Goal: Task Accomplishment & Management: Manage account settings

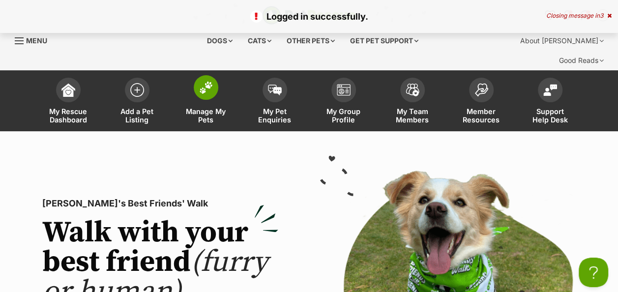
click at [202, 76] on span at bounding box center [206, 87] width 25 height 25
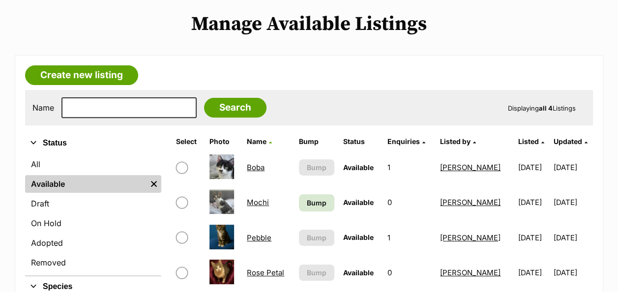
scroll to position [147, 0]
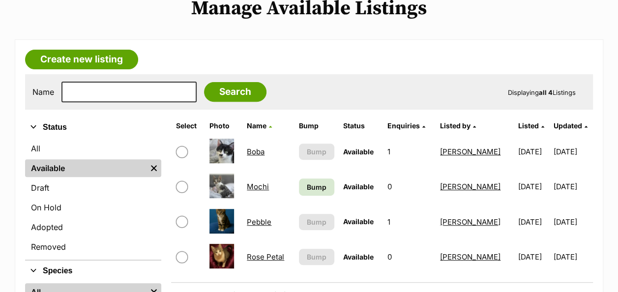
click at [180, 181] on input "checkbox" at bounding box center [182, 187] width 12 height 12
checkbox input "true"
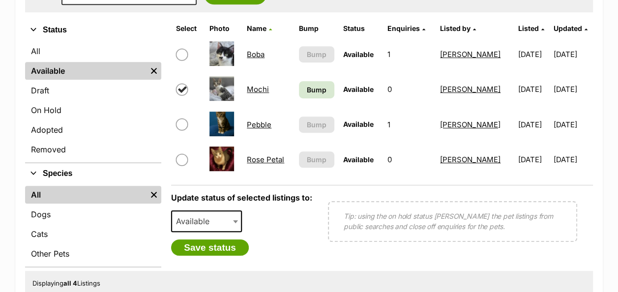
scroll to position [246, 0]
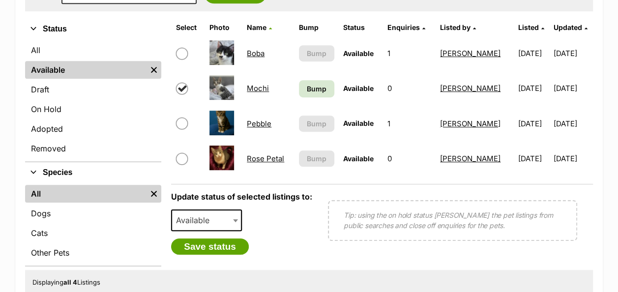
click at [236, 209] on span at bounding box center [236, 220] width 10 height 22
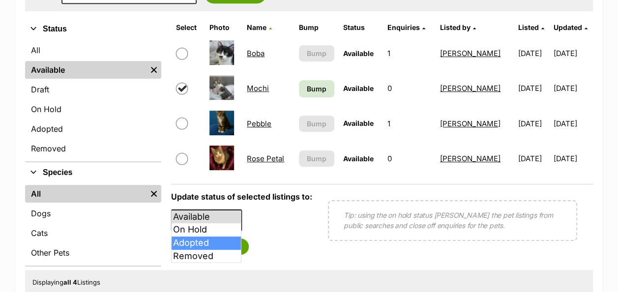
select select "rehomed"
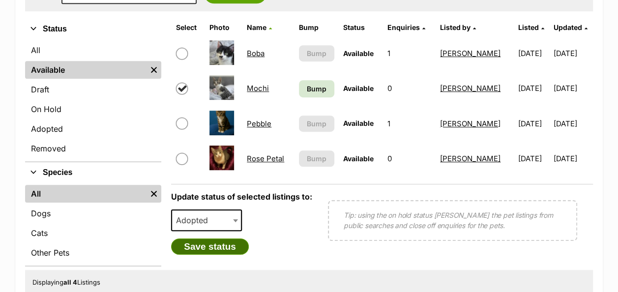
click at [208, 238] on button "Save status" at bounding box center [210, 246] width 78 height 17
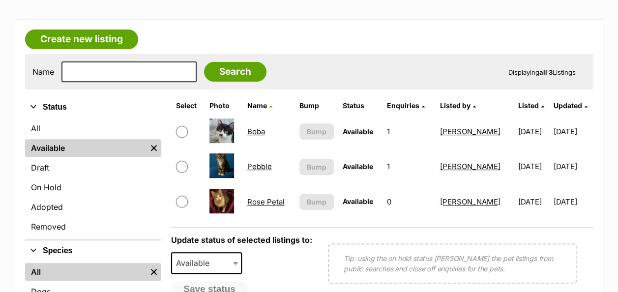
scroll to position [147, 0]
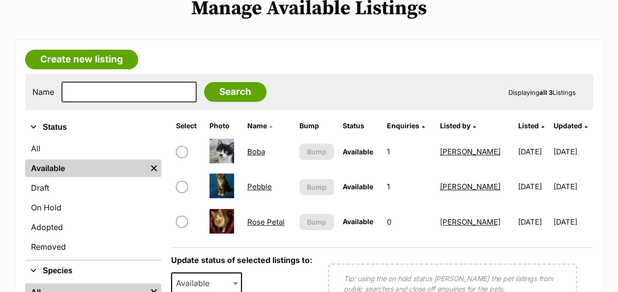
click at [251, 147] on link "Boba" at bounding box center [256, 151] width 18 height 9
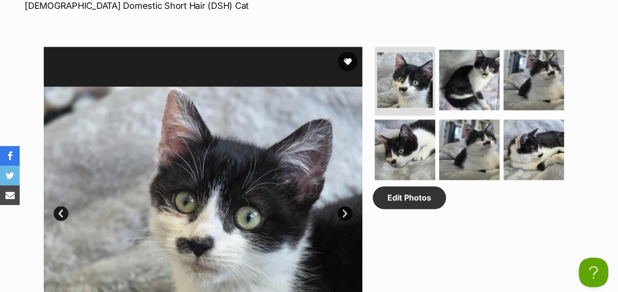
click at [449, 190] on div "Edit Photos" at bounding box center [472, 206] width 201 height 318
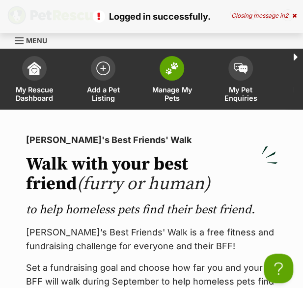
click at [171, 78] on span at bounding box center [172, 68] width 25 height 25
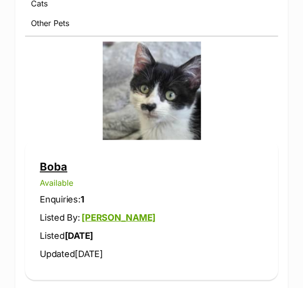
scroll to position [491, 0]
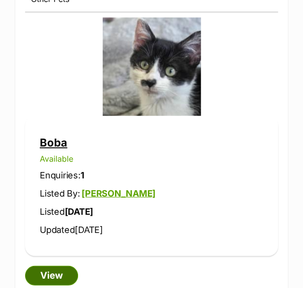
click at [47, 273] on link "View" at bounding box center [51, 276] width 53 height 20
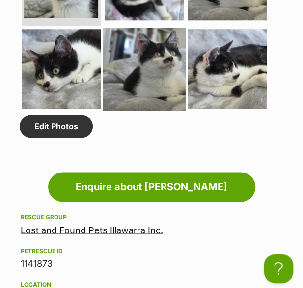
scroll to position [1179, 0]
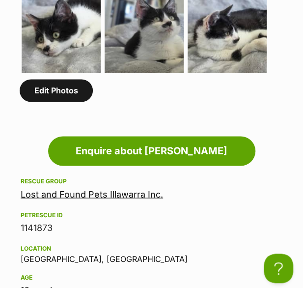
click at [48, 95] on link "Edit Photos" at bounding box center [56, 90] width 73 height 23
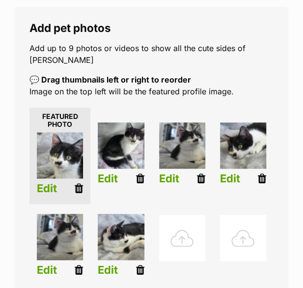
scroll to position [197, 0]
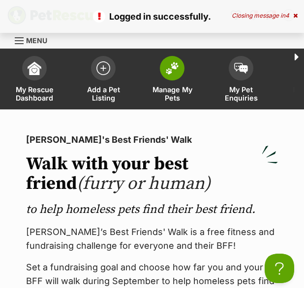
click at [166, 78] on span at bounding box center [172, 68] width 25 height 25
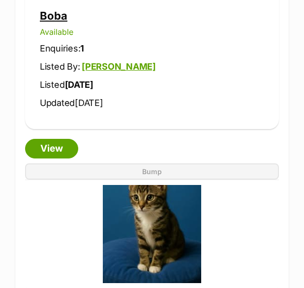
scroll to position [639, 0]
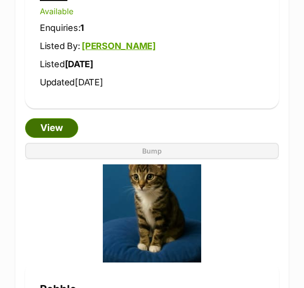
click at [57, 131] on link "View" at bounding box center [51, 128] width 53 height 20
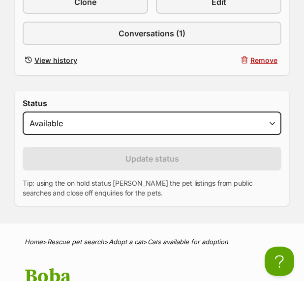
scroll to position [295, 0]
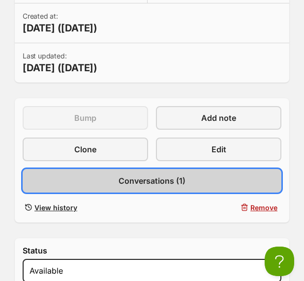
click at [144, 181] on span "Conversations (1)" at bounding box center [151, 181] width 67 height 12
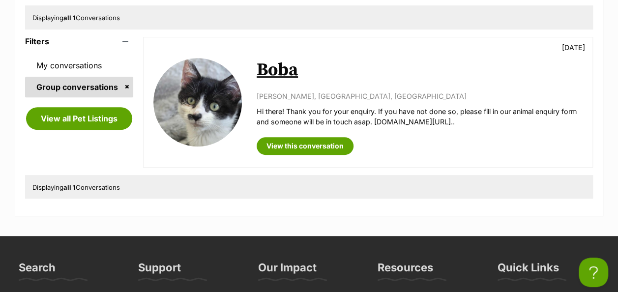
scroll to position [199, 0]
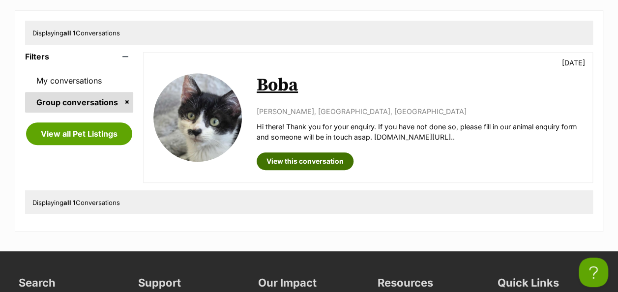
click at [298, 152] on link "View this conversation" at bounding box center [305, 161] width 97 height 18
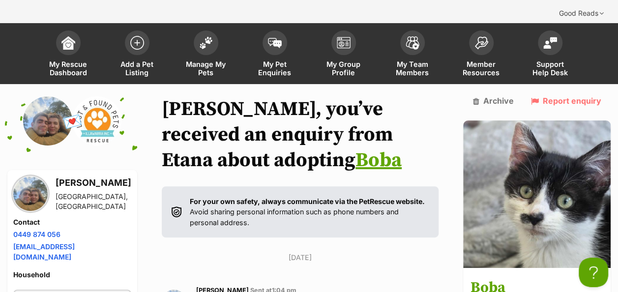
scroll to position [98, 0]
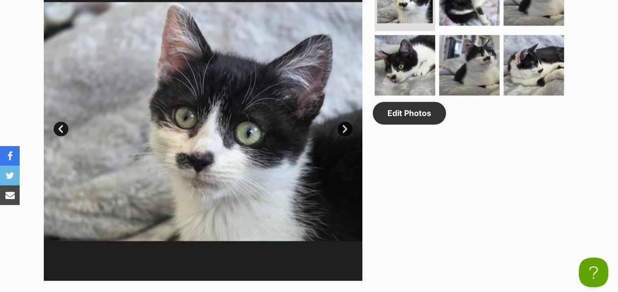
scroll to position [573, 0]
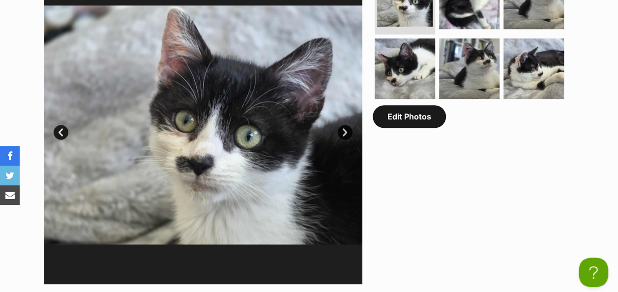
click at [402, 105] on link "Edit Photos" at bounding box center [408, 116] width 73 height 23
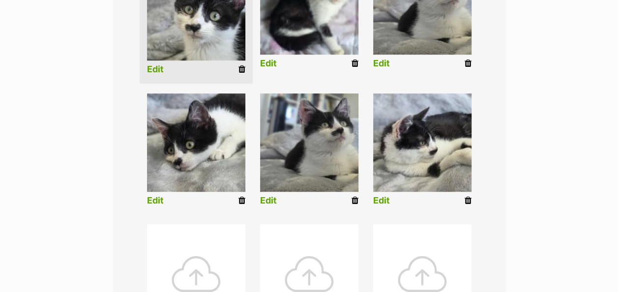
scroll to position [344, 0]
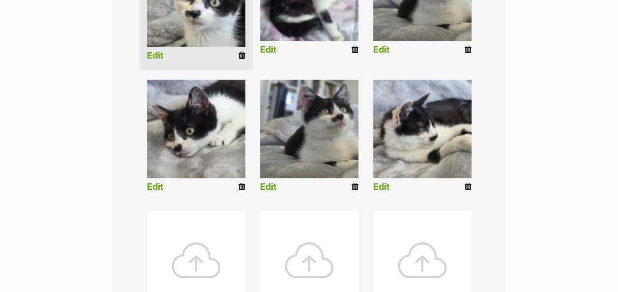
click at [197, 241] on div at bounding box center [196, 259] width 98 height 98
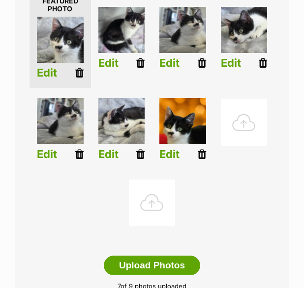
scroll to position [291, 0]
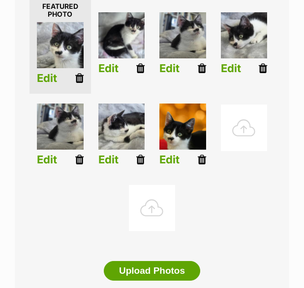
click at [242, 105] on div at bounding box center [244, 128] width 47 height 47
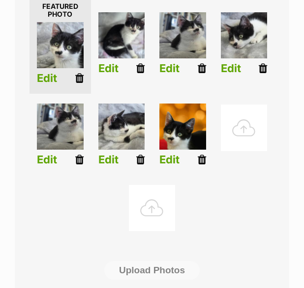
click at [242, 105] on div at bounding box center [244, 128] width 47 height 47
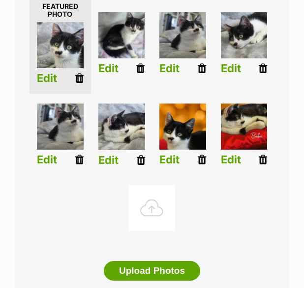
click at [141, 154] on icon at bounding box center [140, 159] width 8 height 11
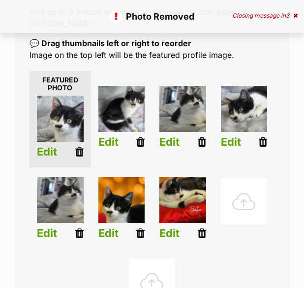
scroll to position [197, 0]
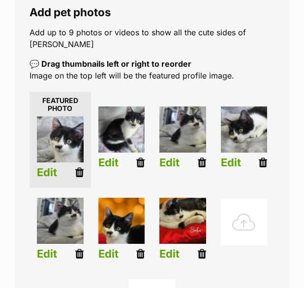
drag, startPoint x: 75, startPoint y: 139, endPoint x: 194, endPoint y: 40, distance: 154.6
click at [76, 167] on icon at bounding box center [79, 172] width 8 height 11
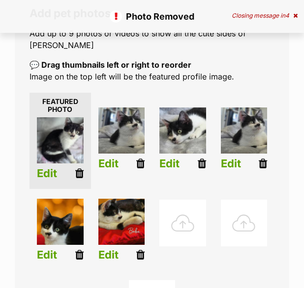
scroll to position [197, 0]
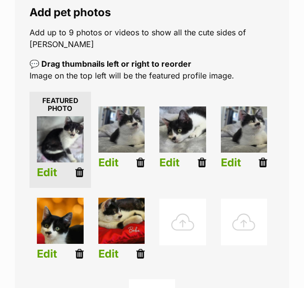
click at [185, 199] on div at bounding box center [182, 222] width 47 height 47
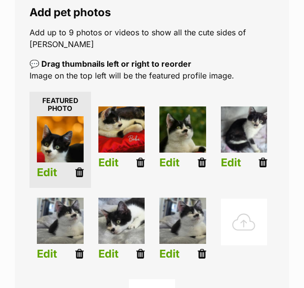
click at [77, 249] on icon at bounding box center [79, 254] width 8 height 11
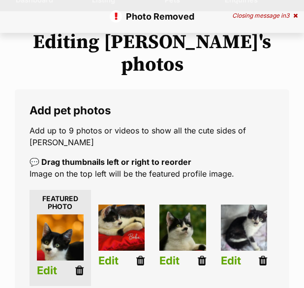
scroll to position [147, 0]
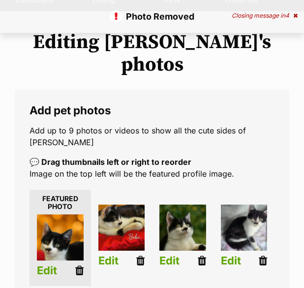
scroll to position [147, 0]
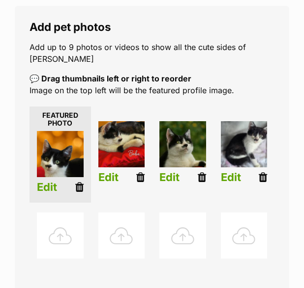
scroll to position [197, 0]
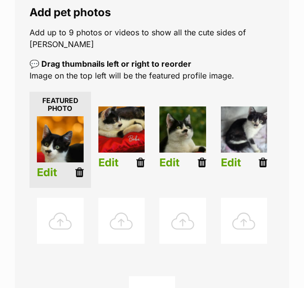
click at [243, 107] on img at bounding box center [244, 130] width 47 height 47
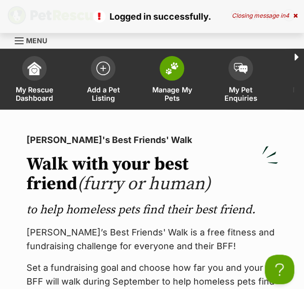
click at [177, 71] on img at bounding box center [172, 68] width 14 height 13
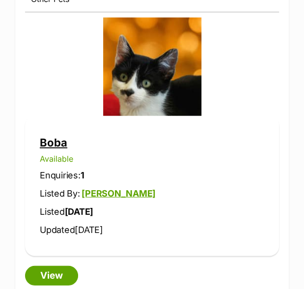
scroll to position [541, 0]
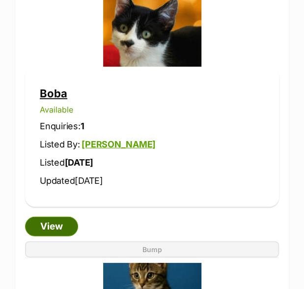
click at [56, 223] on link "View" at bounding box center [51, 227] width 53 height 20
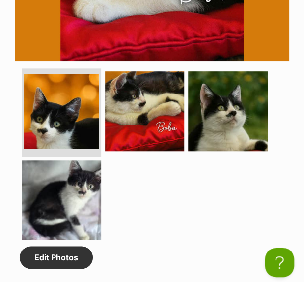
scroll to position [1032, 0]
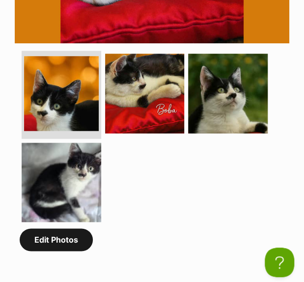
click at [64, 246] on link "Edit Photos" at bounding box center [56, 239] width 73 height 23
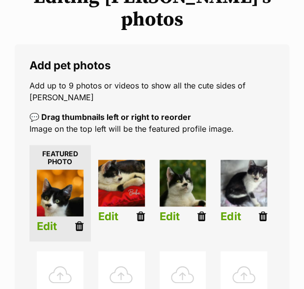
scroll to position [197, 0]
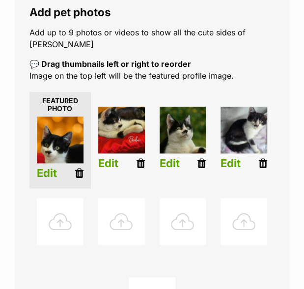
click at [263, 158] on icon at bounding box center [263, 163] width 8 height 11
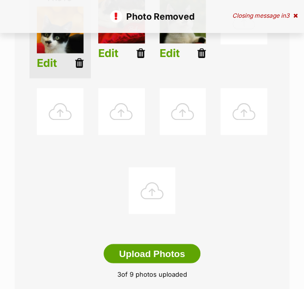
scroll to position [246, 0]
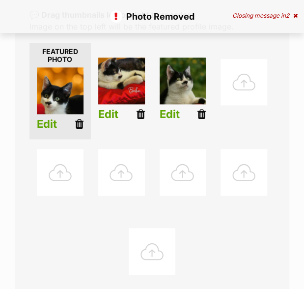
click at [65, 149] on div at bounding box center [60, 172] width 47 height 47
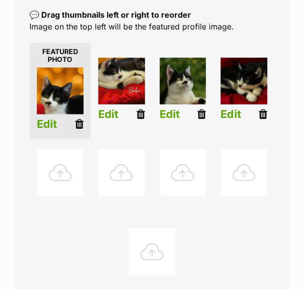
click at [53, 149] on div at bounding box center [60, 172] width 47 height 47
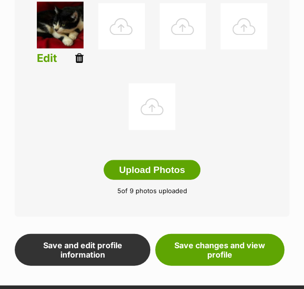
scroll to position [442, 0]
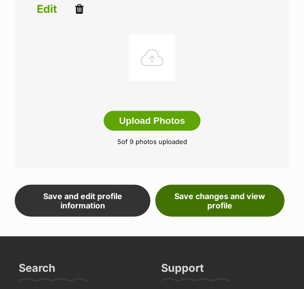
click at [214, 184] on link "Save changes and view profile" at bounding box center [219, 200] width 129 height 32
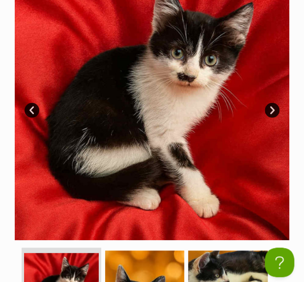
scroll to position [786, 0]
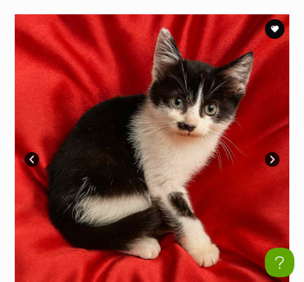
click at [270, 159] on link "Next" at bounding box center [272, 159] width 15 height 15
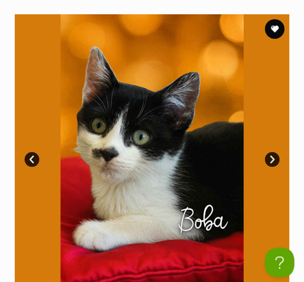
click at [270, 159] on link "Next" at bounding box center [272, 159] width 15 height 15
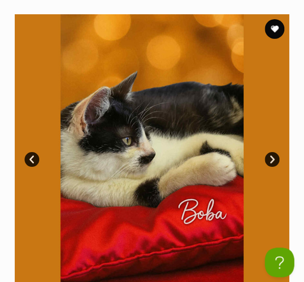
click at [270, 159] on link "Next" at bounding box center [272, 159] width 15 height 15
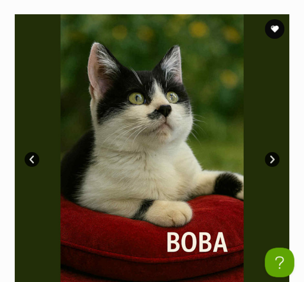
click at [270, 159] on link "Next" at bounding box center [272, 159] width 15 height 15
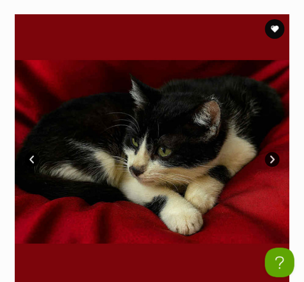
click at [270, 159] on link "Next" at bounding box center [272, 159] width 15 height 15
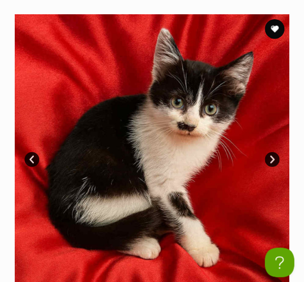
click at [273, 158] on link "Next" at bounding box center [272, 159] width 15 height 15
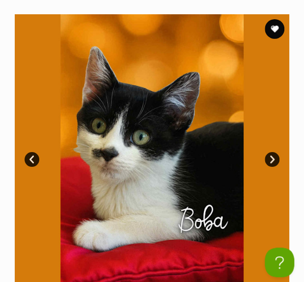
click at [270, 158] on link "Next" at bounding box center [272, 159] width 15 height 15
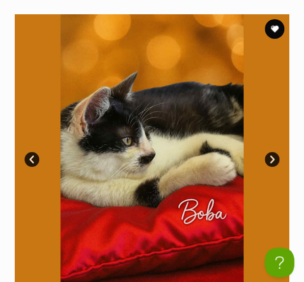
click at [270, 158] on link "Next" at bounding box center [272, 159] width 15 height 15
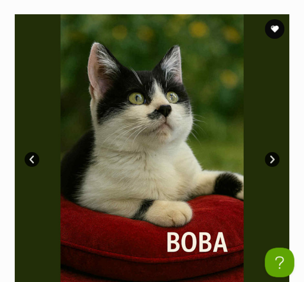
click at [270, 158] on link "Next" at bounding box center [272, 159] width 15 height 15
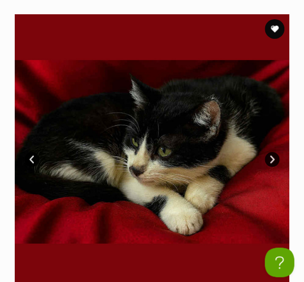
click at [272, 155] on link "Next" at bounding box center [272, 159] width 15 height 15
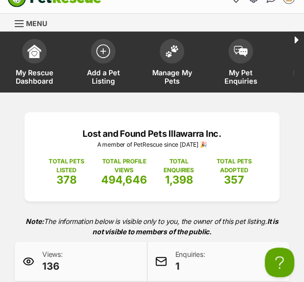
scroll to position [0, 0]
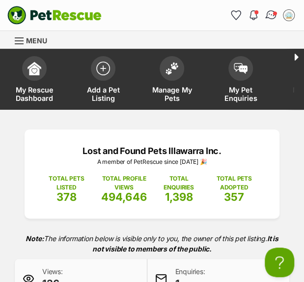
click at [270, 13] on img "Conversations" at bounding box center [271, 15] width 13 height 13
